Goal: Transaction & Acquisition: Purchase product/service

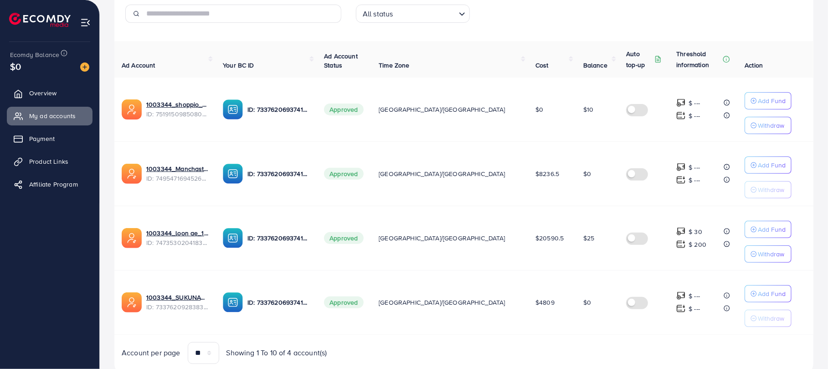
scroll to position [144, 0]
click at [82, 65] on img at bounding box center [84, 66] width 9 height 9
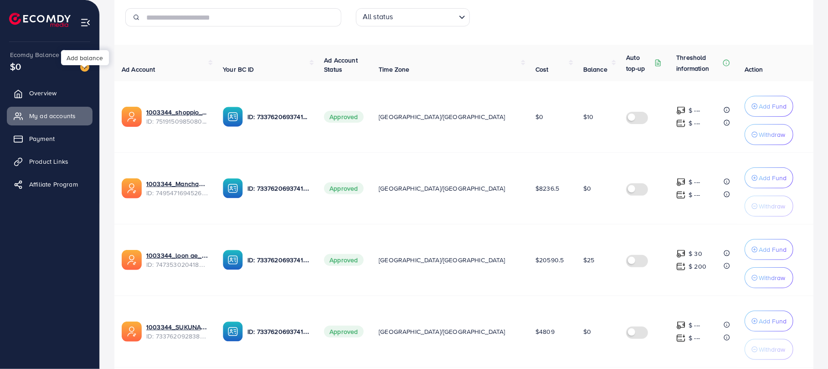
scroll to position [149, 0]
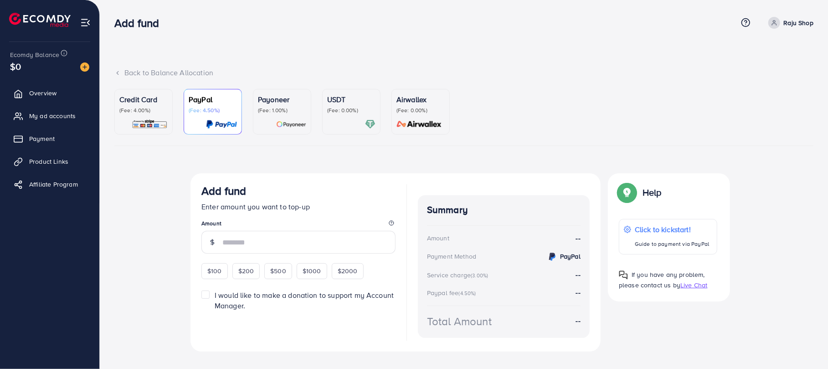
click at [142, 115] on div "Credit Card (Fee: 4.00%)" at bounding box center [143, 112] width 48 height 36
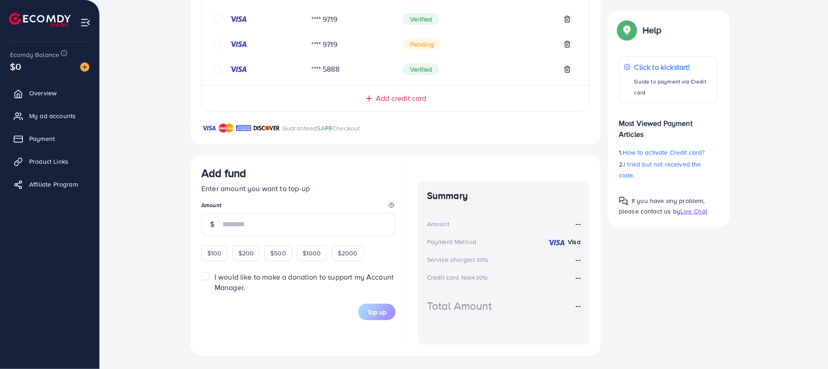
scroll to position [356, 0]
click at [245, 252] on span "$200" at bounding box center [246, 251] width 16 height 9
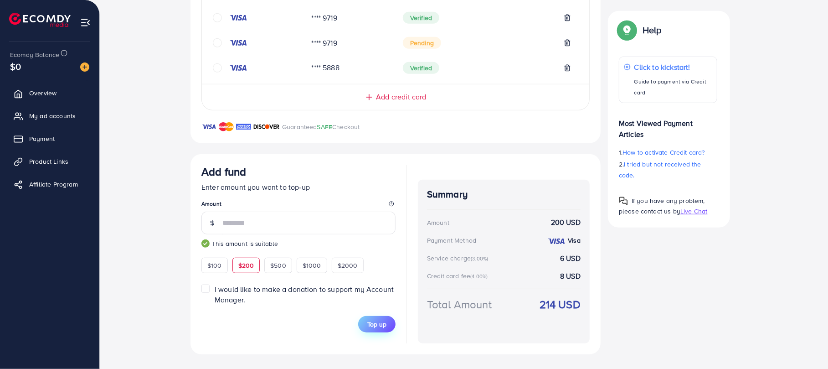
click at [378, 328] on button "Top up" at bounding box center [376, 324] width 37 height 16
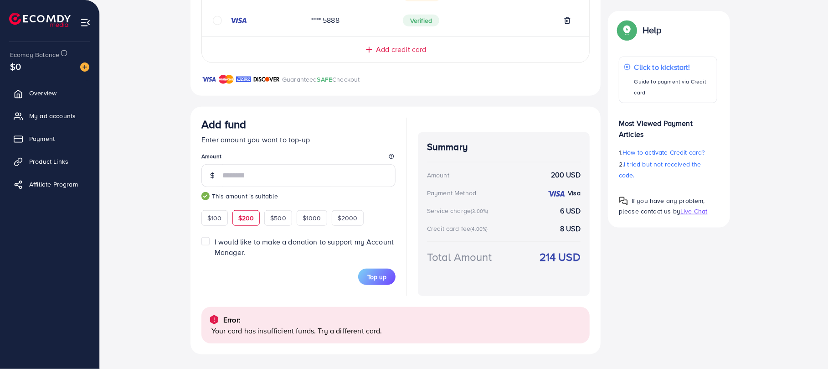
scroll to position [404, 0]
click at [214, 217] on span "$100" at bounding box center [214, 217] width 15 height 9
type input "***"
click at [368, 274] on span "Top up" at bounding box center [376, 276] width 19 height 9
